Goal: Find specific fact: Find specific fact

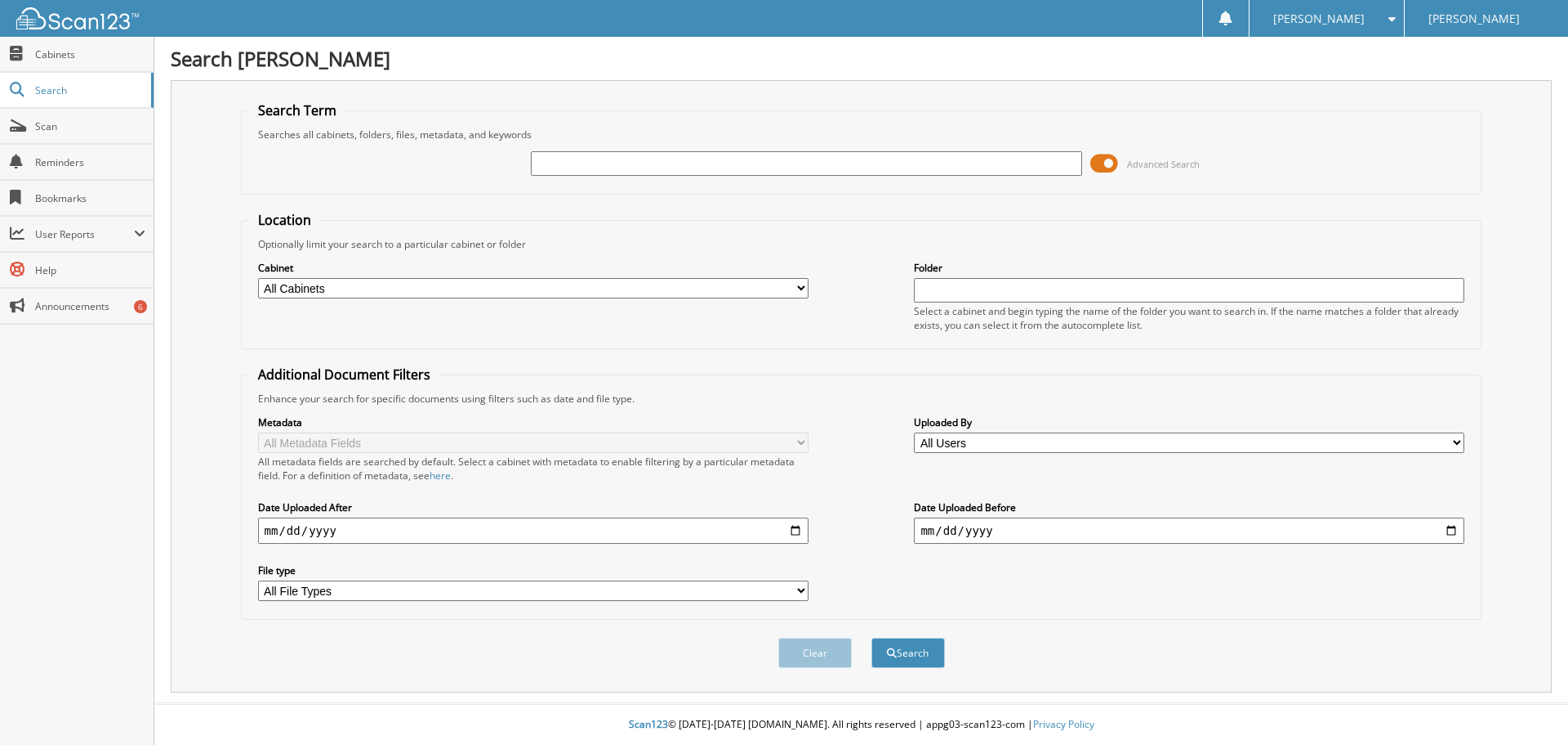
click at [1111, 154] on span at bounding box center [1104, 163] width 27 height 24
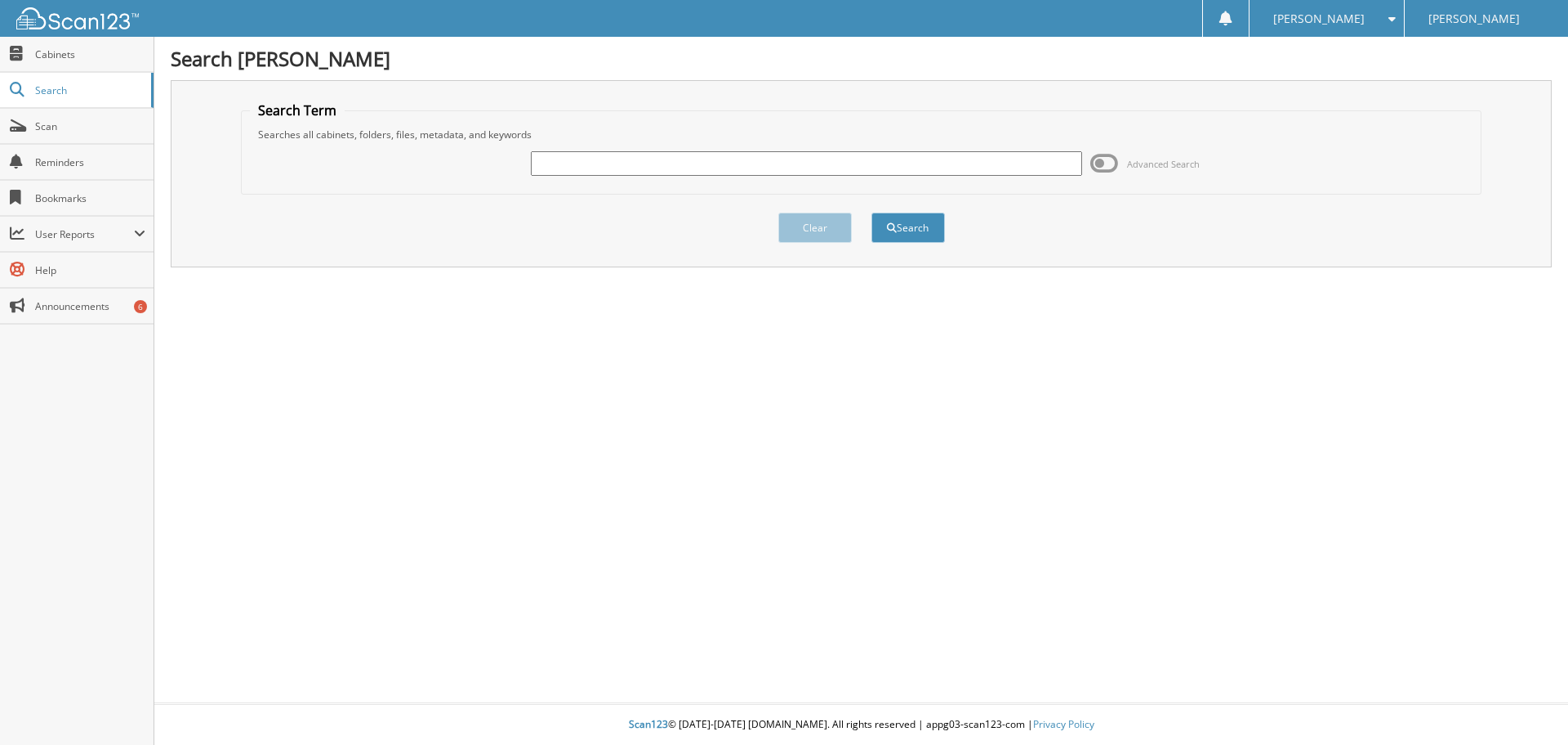
click at [829, 166] on input "text" at bounding box center [806, 163] width 551 height 24
type input "[PERSON_NAME]"
click at [871, 213] on button "Search" at bounding box center [907, 227] width 73 height 30
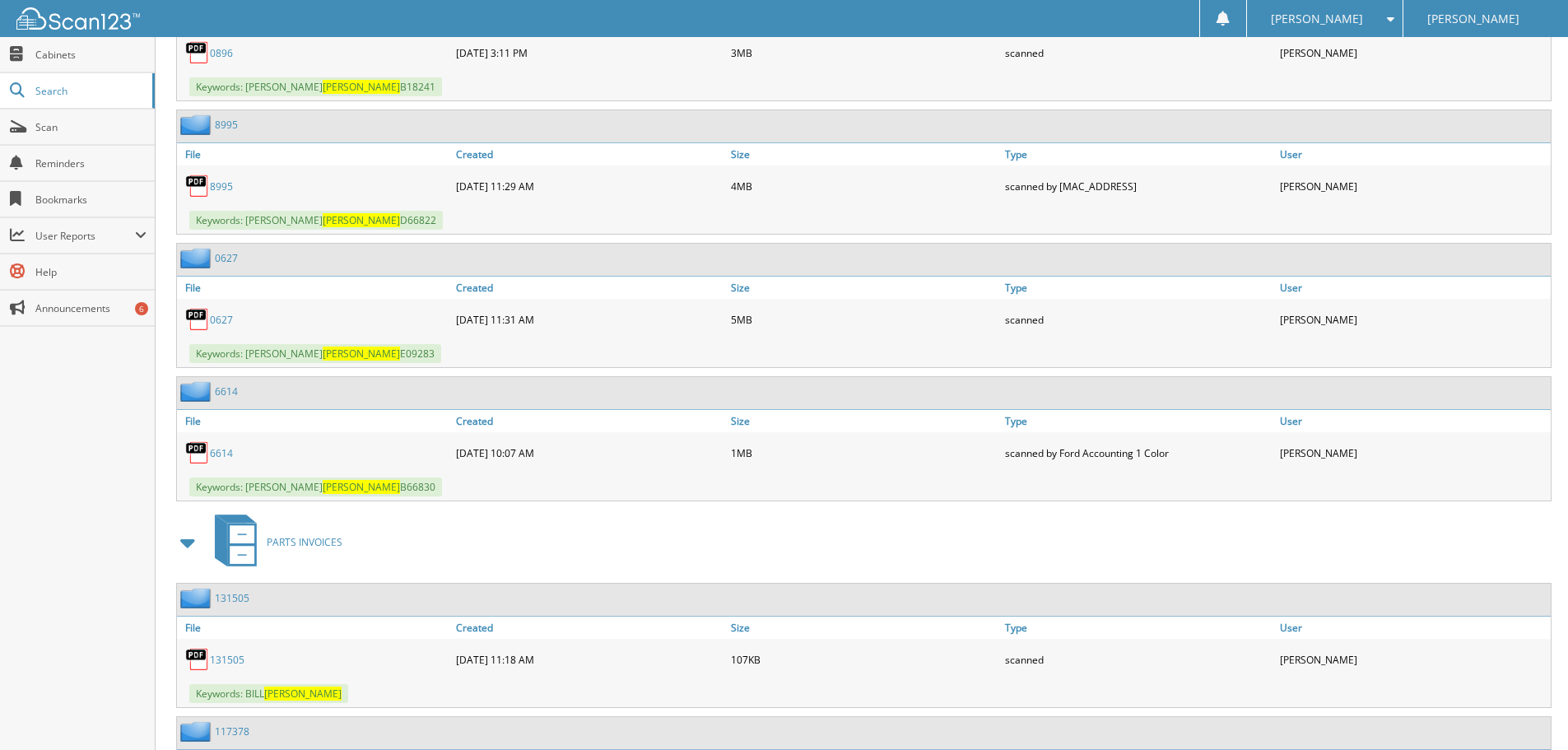
scroll to position [3785, 0]
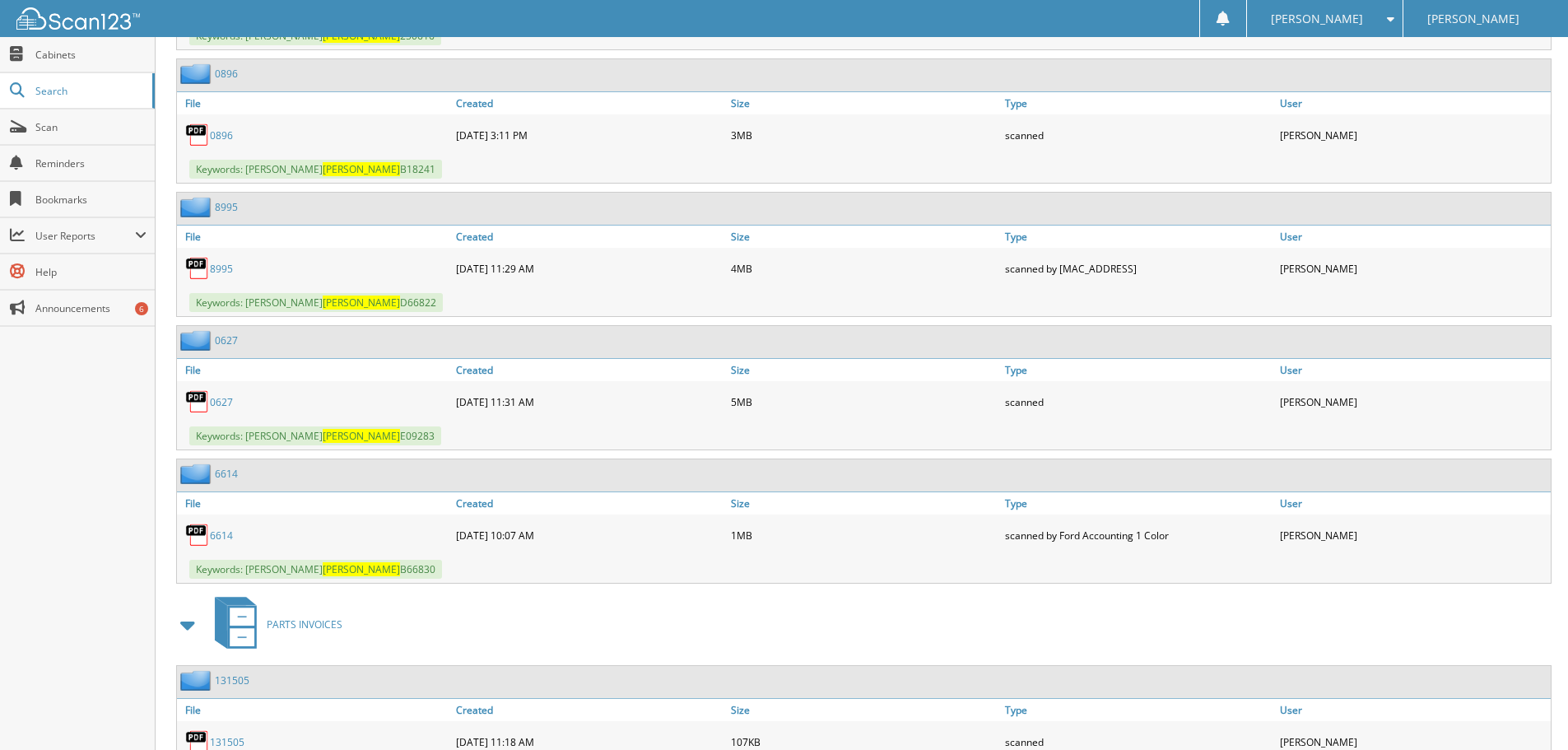
click at [216, 400] on link "0627" at bounding box center [221, 402] width 23 height 14
